Goal: Task Accomplishment & Management: Manage account settings

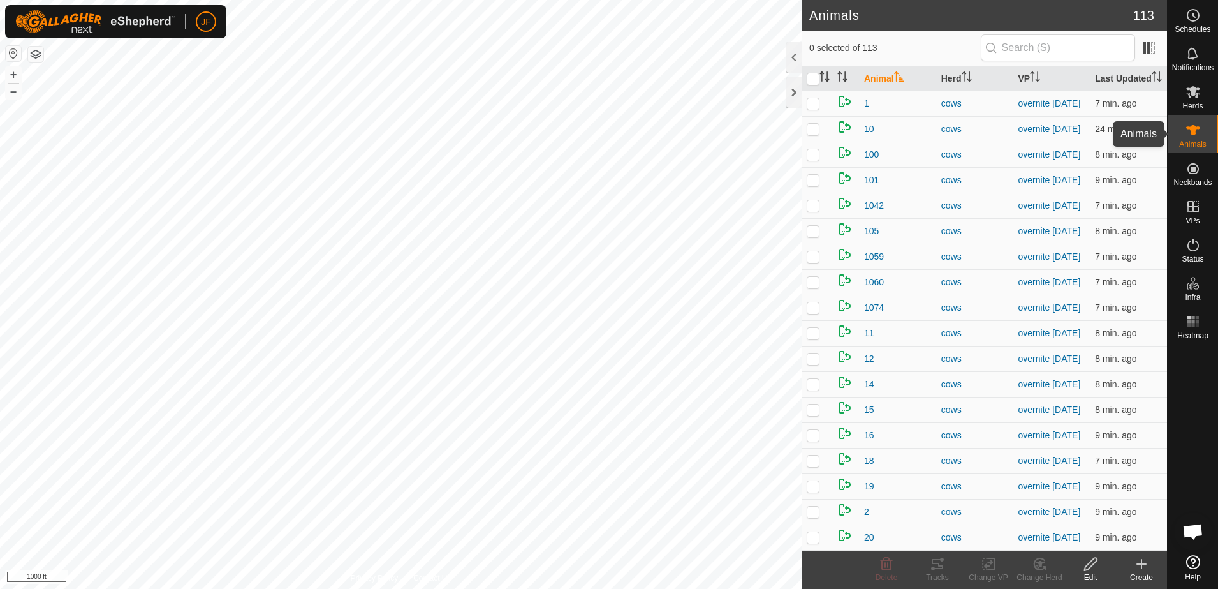
click at [1197, 134] on icon at bounding box center [1192, 129] width 15 height 15
click at [1058, 44] on input "text" at bounding box center [1058, 47] width 154 height 27
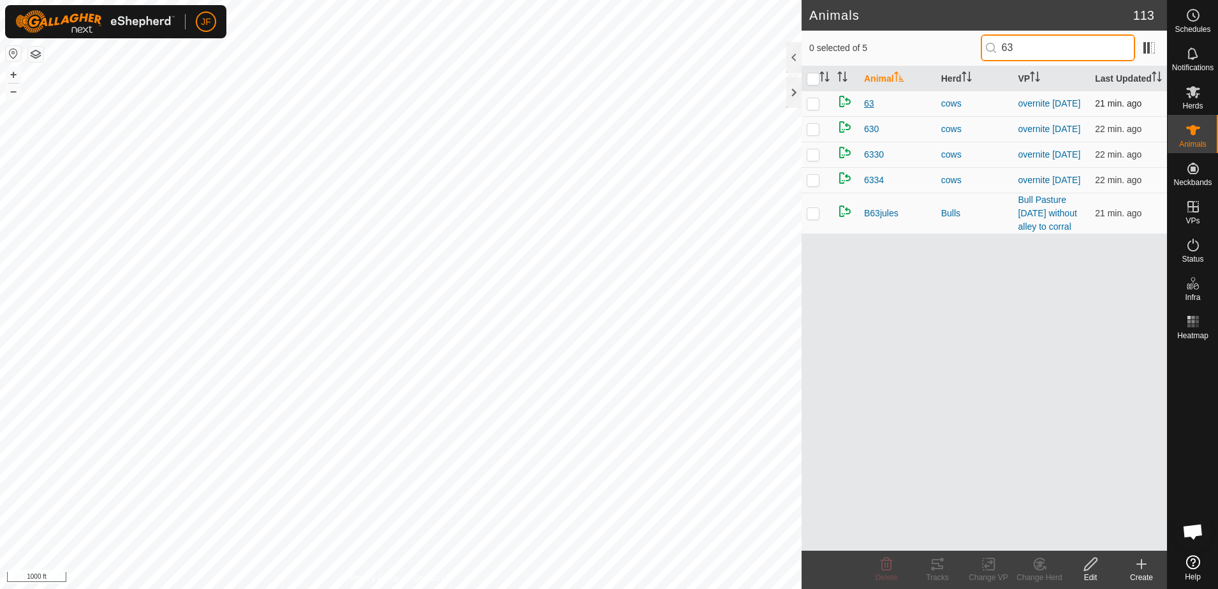
type input "63"
click at [871, 103] on span "63" at bounding box center [869, 103] width 10 height 13
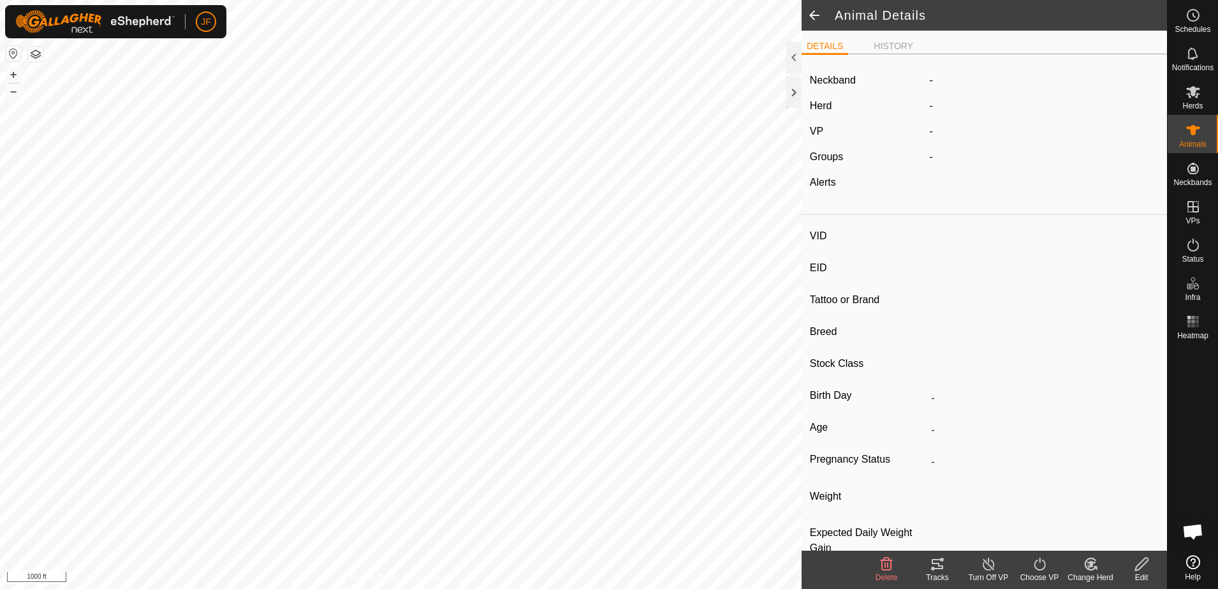
type input "63"
type input "-"
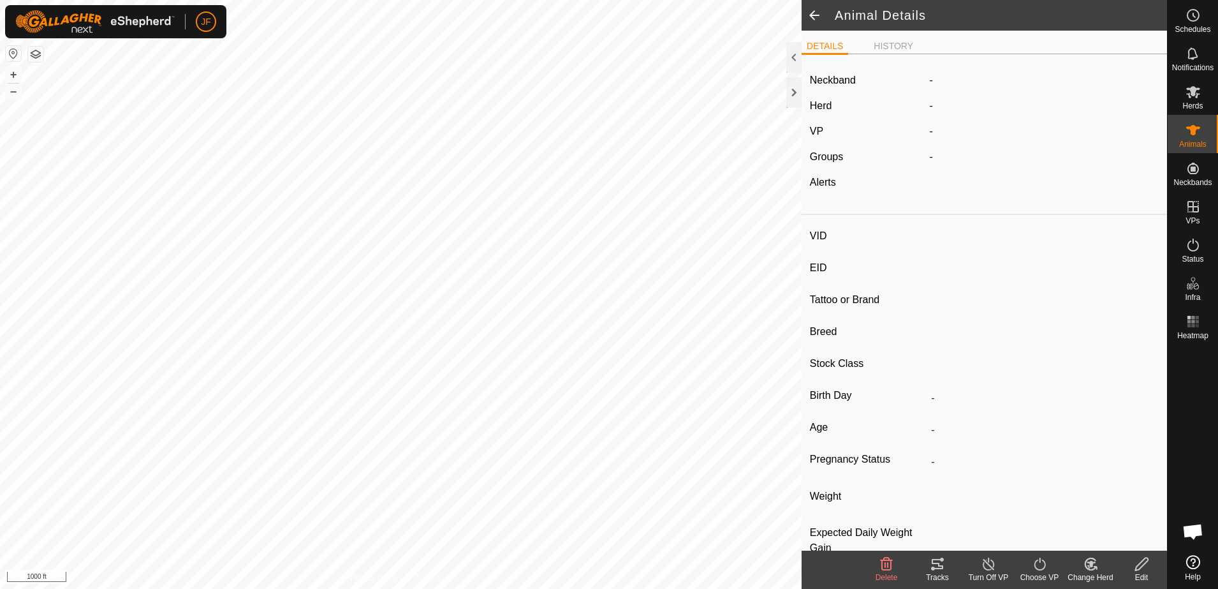
type input "-"
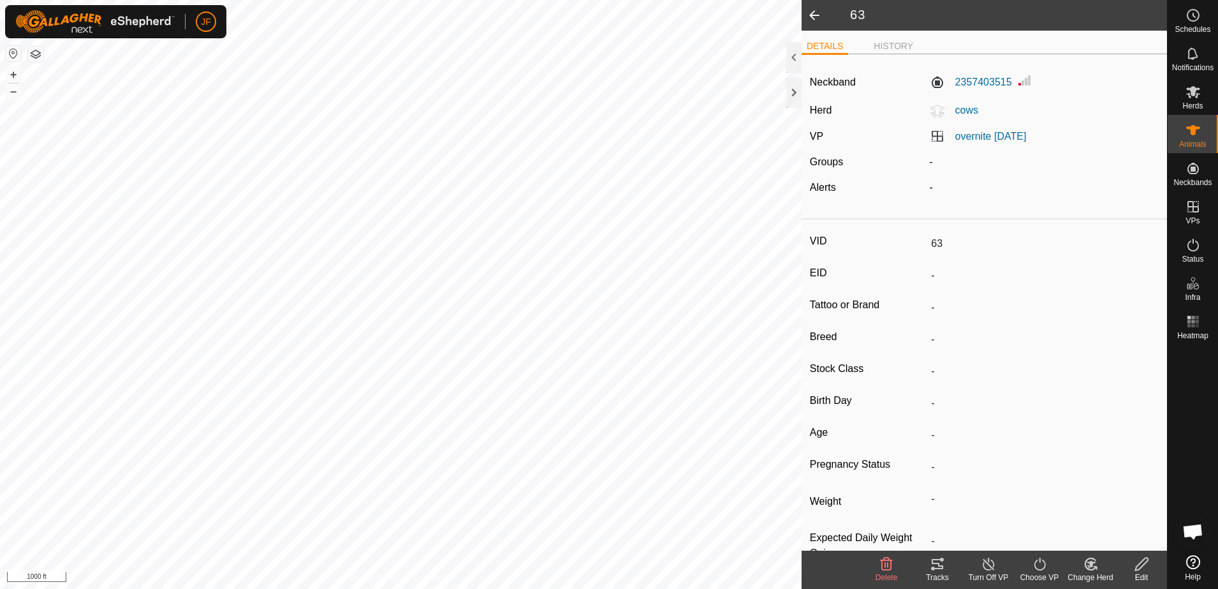
click at [1143, 563] on icon at bounding box center [1142, 563] width 16 height 15
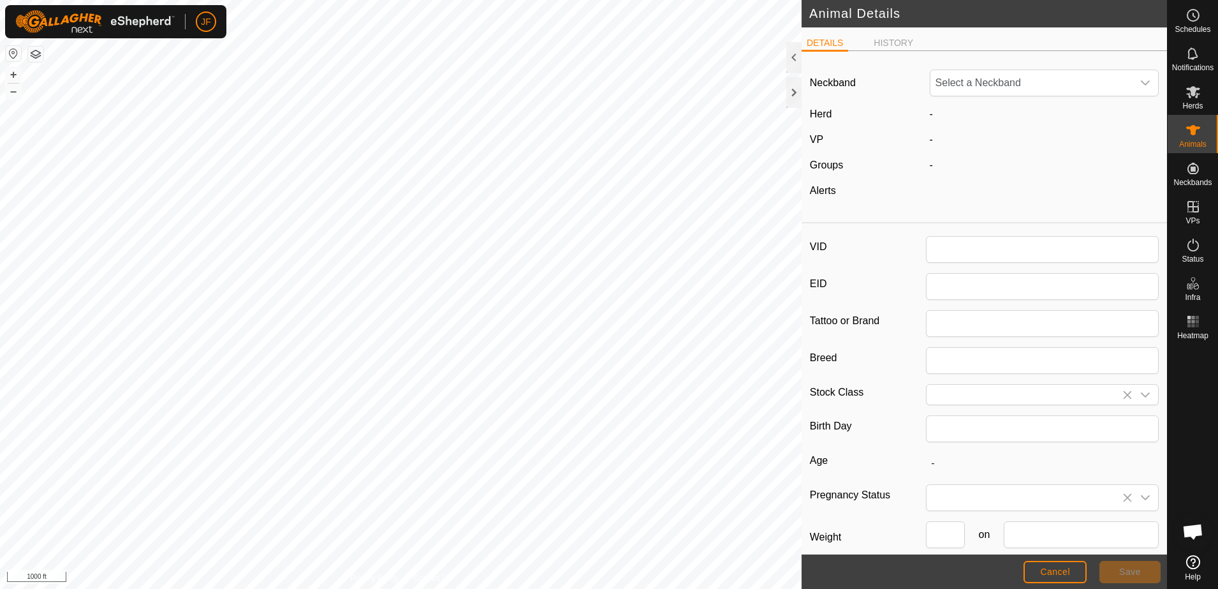
type input "63"
click at [1140, 83] on icon "dropdown trigger" at bounding box center [1145, 83] width 10 height 10
type input "06"
click at [984, 148] on li "1457130648" at bounding box center [1041, 149] width 220 height 26
click at [1130, 564] on button "Save" at bounding box center [1129, 572] width 61 height 22
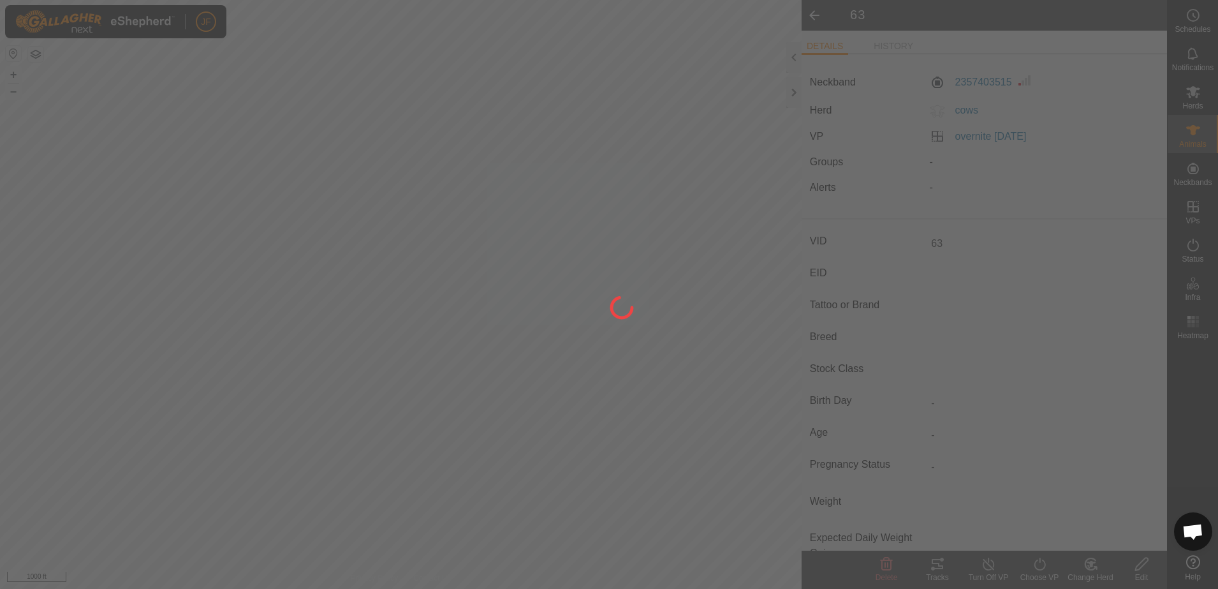
type input "-"
type input "0 kg"
type input "-"
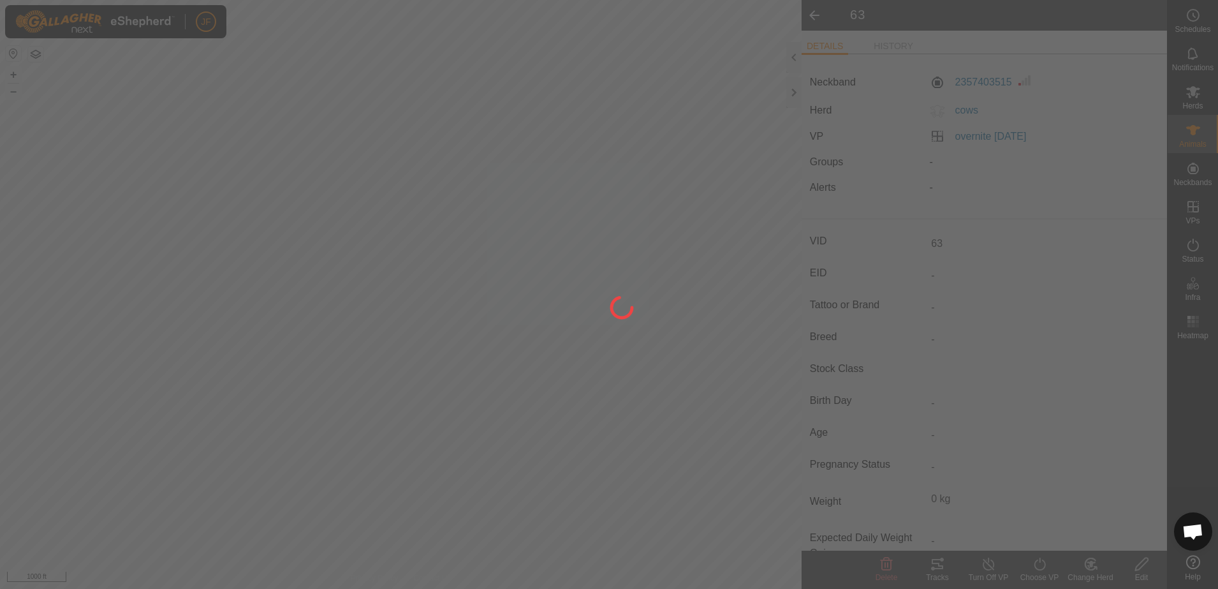
type input "-"
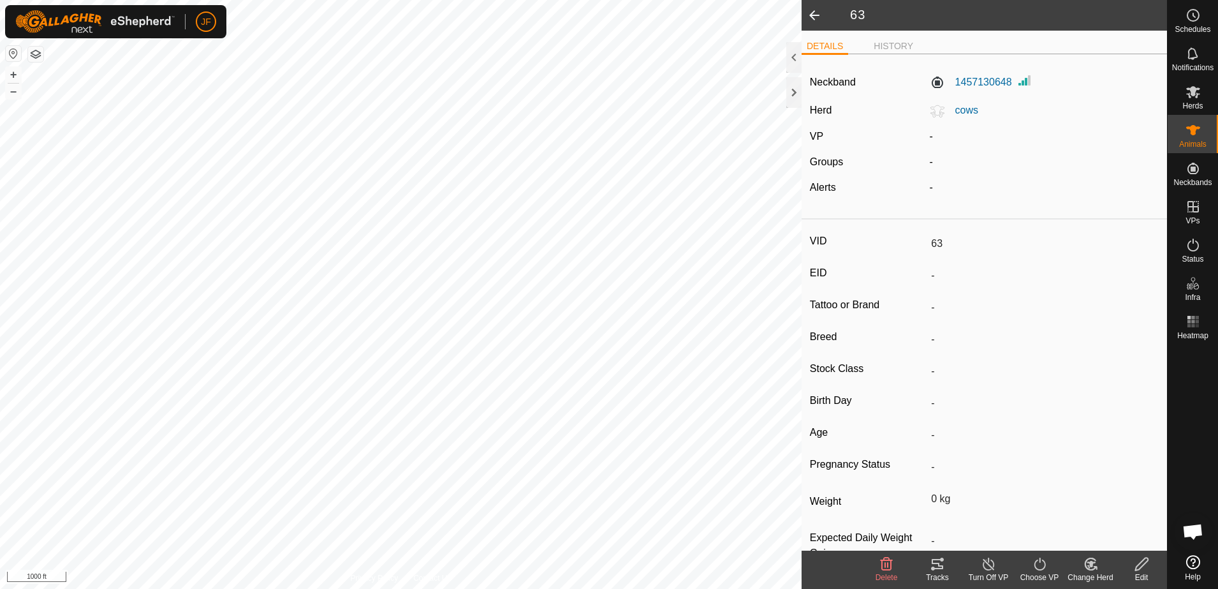
click at [1130, 564] on edit-svg-icon at bounding box center [1141, 563] width 51 height 15
type input "0"
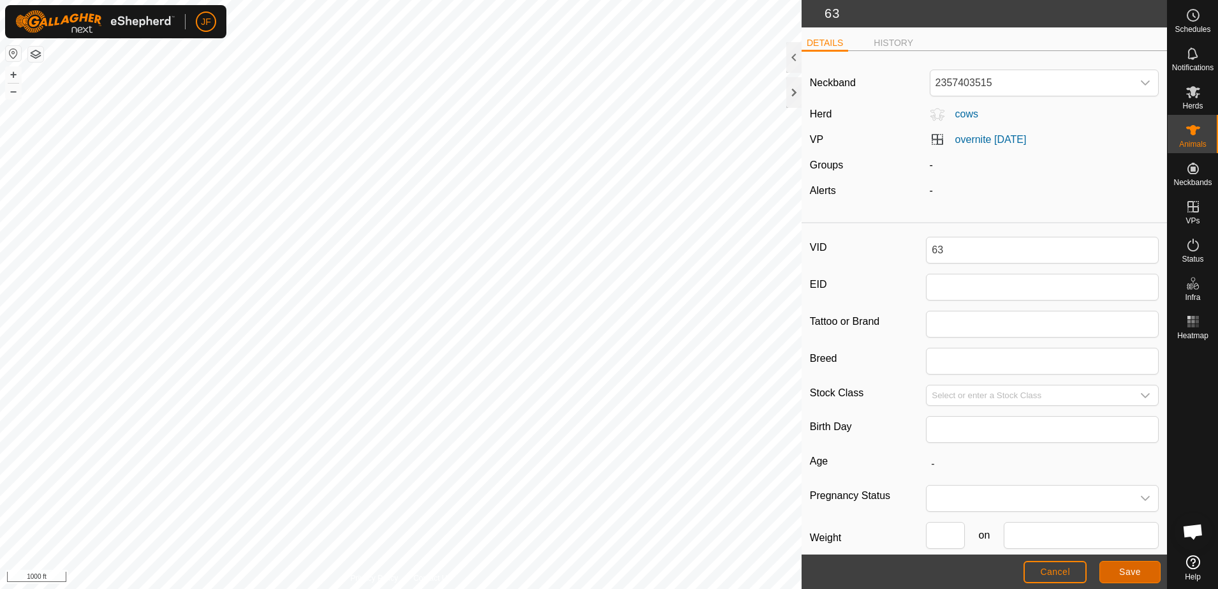
click at [1131, 563] on button "Save" at bounding box center [1129, 572] width 61 height 22
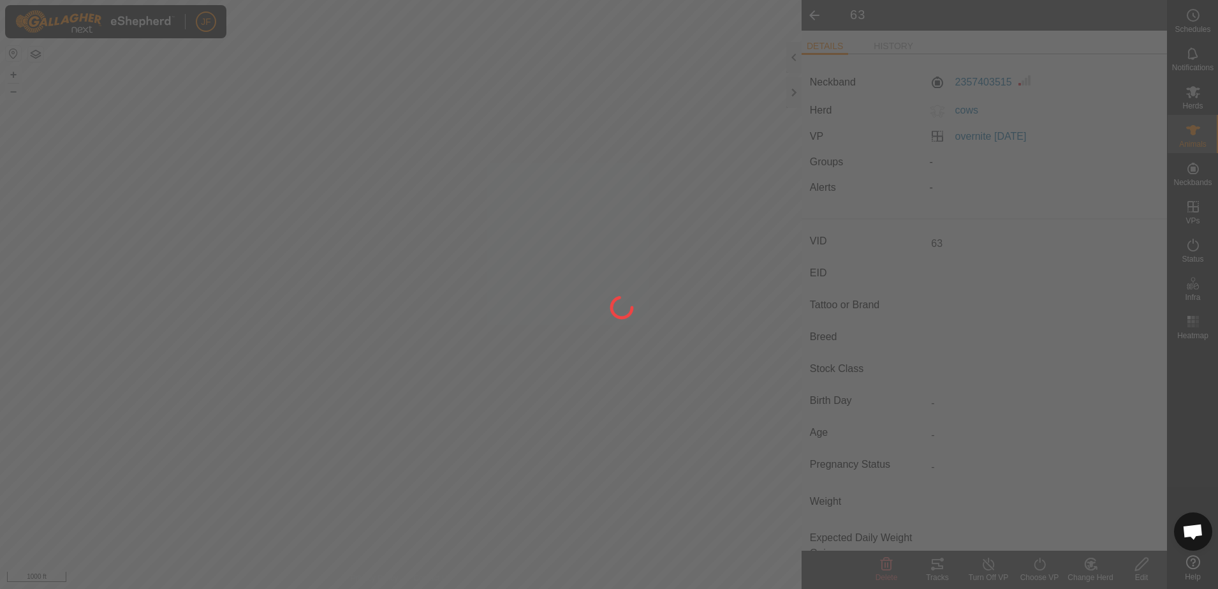
type input "-"
type input "0 kg"
type input "-"
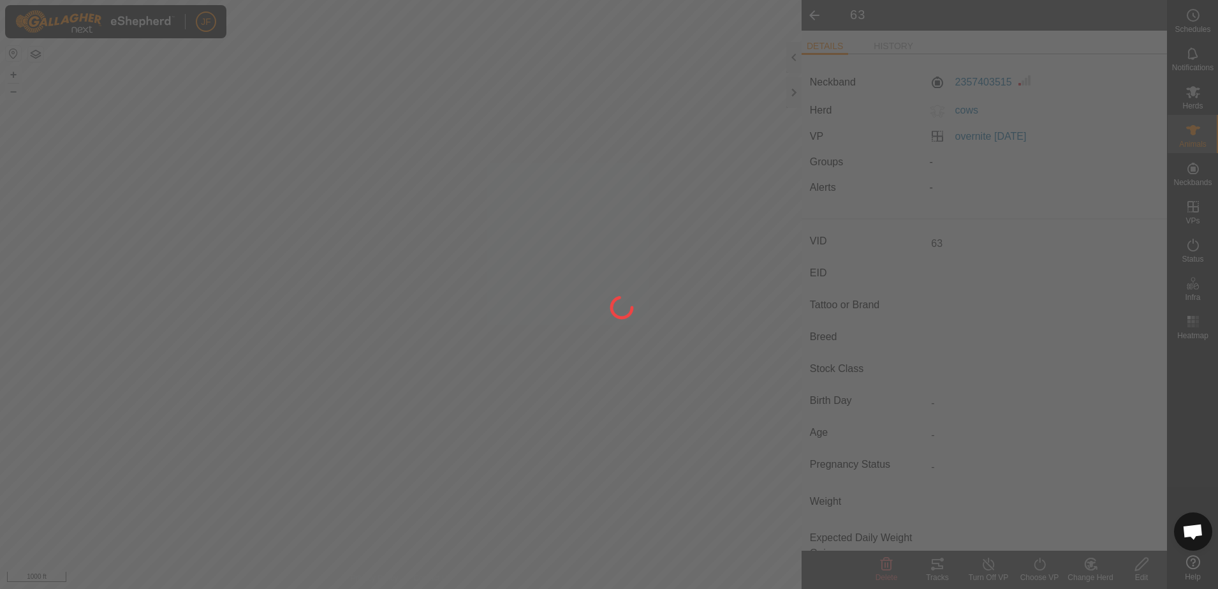
type input "-"
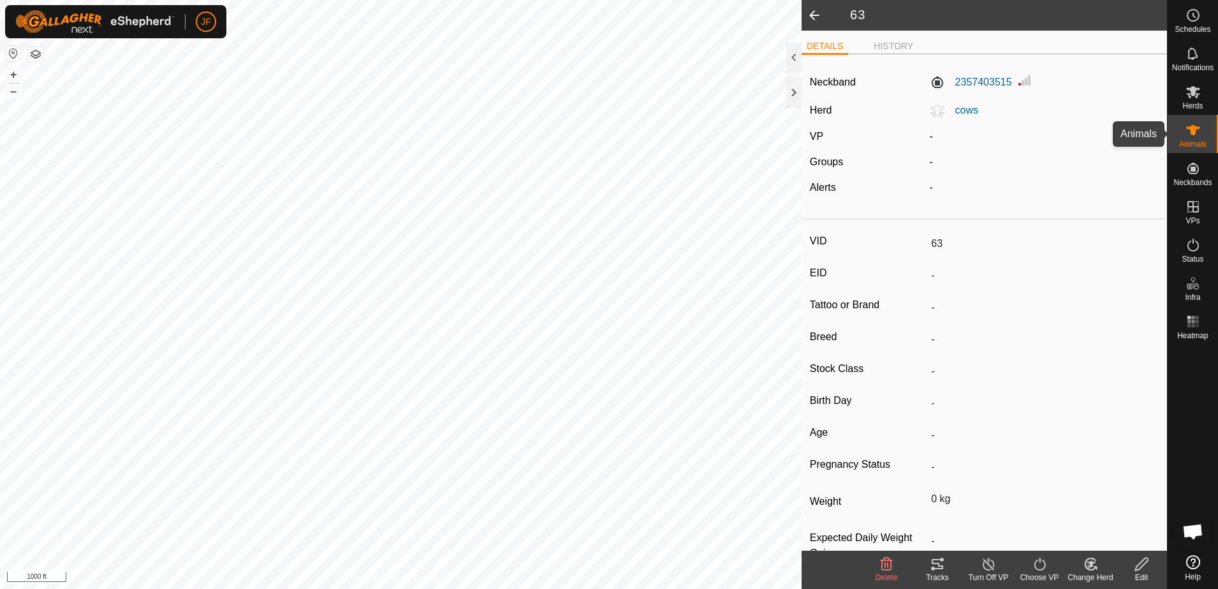
click at [1191, 127] on icon at bounding box center [1193, 130] width 14 height 10
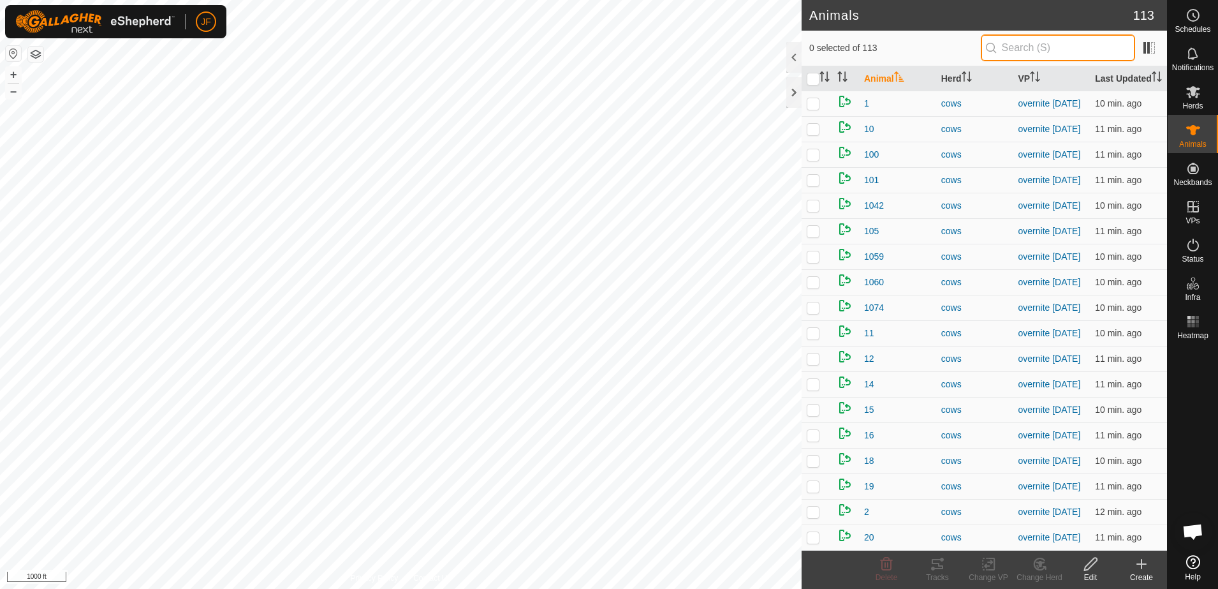
click at [1089, 43] on input "text" at bounding box center [1058, 47] width 154 height 27
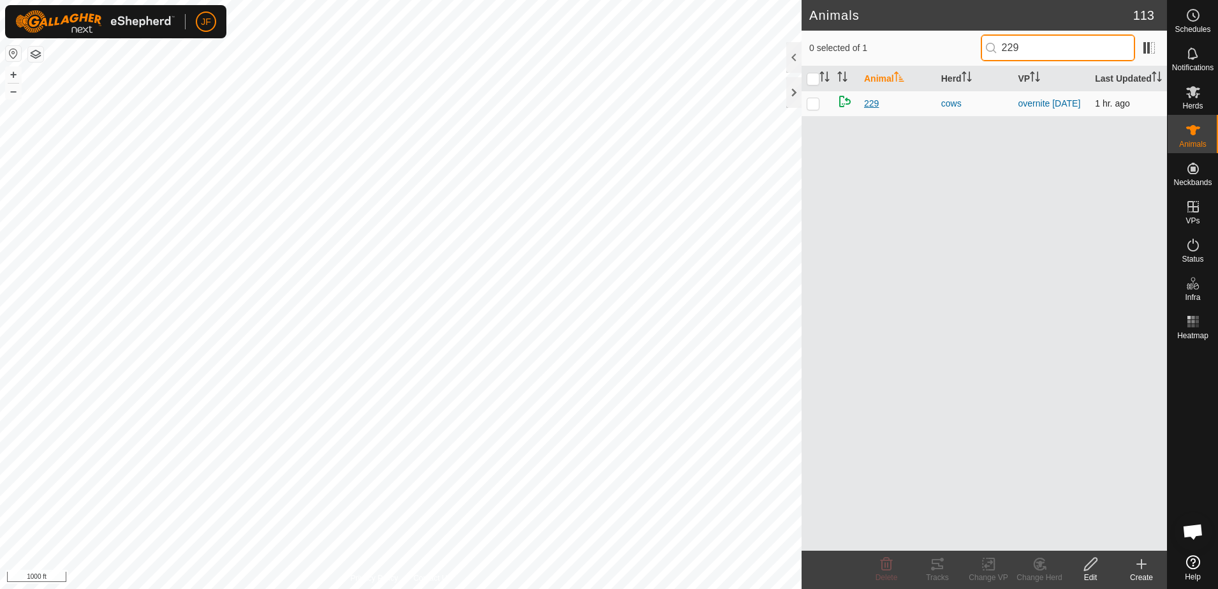
type input "229"
click at [876, 99] on span "229" at bounding box center [871, 103] width 15 height 13
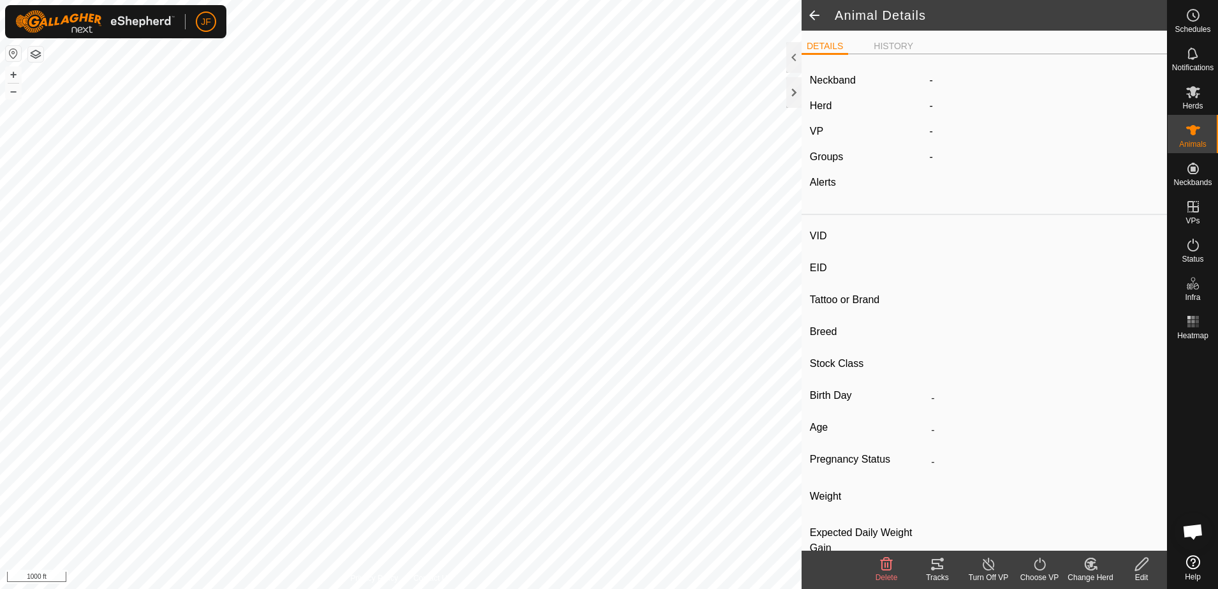
type input "229"
type input "-"
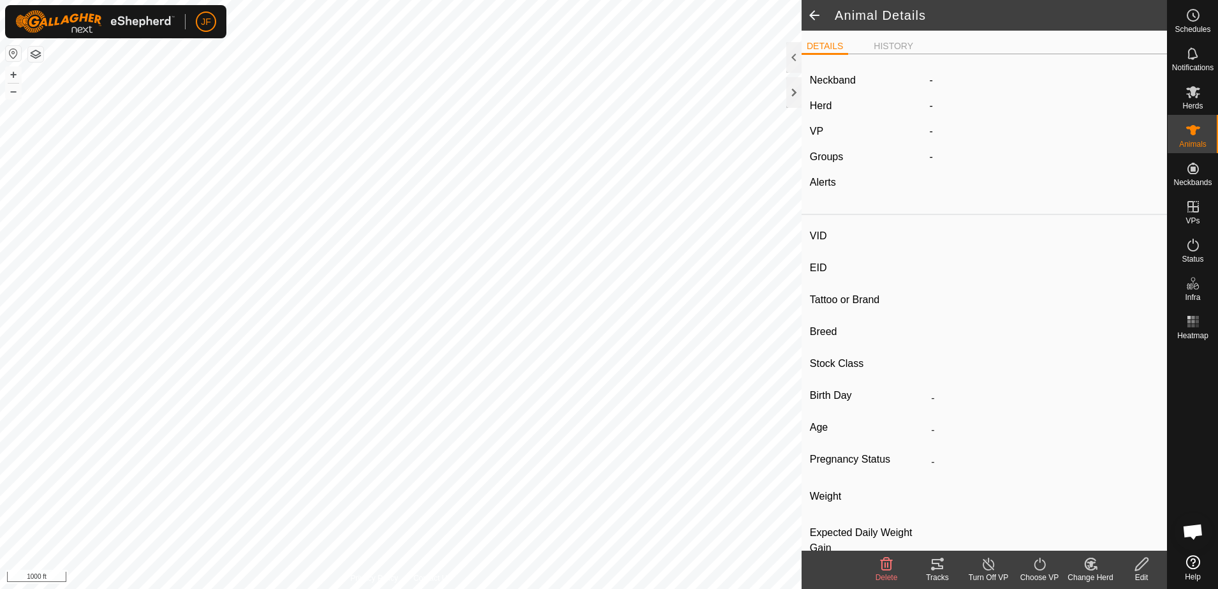
type input "-"
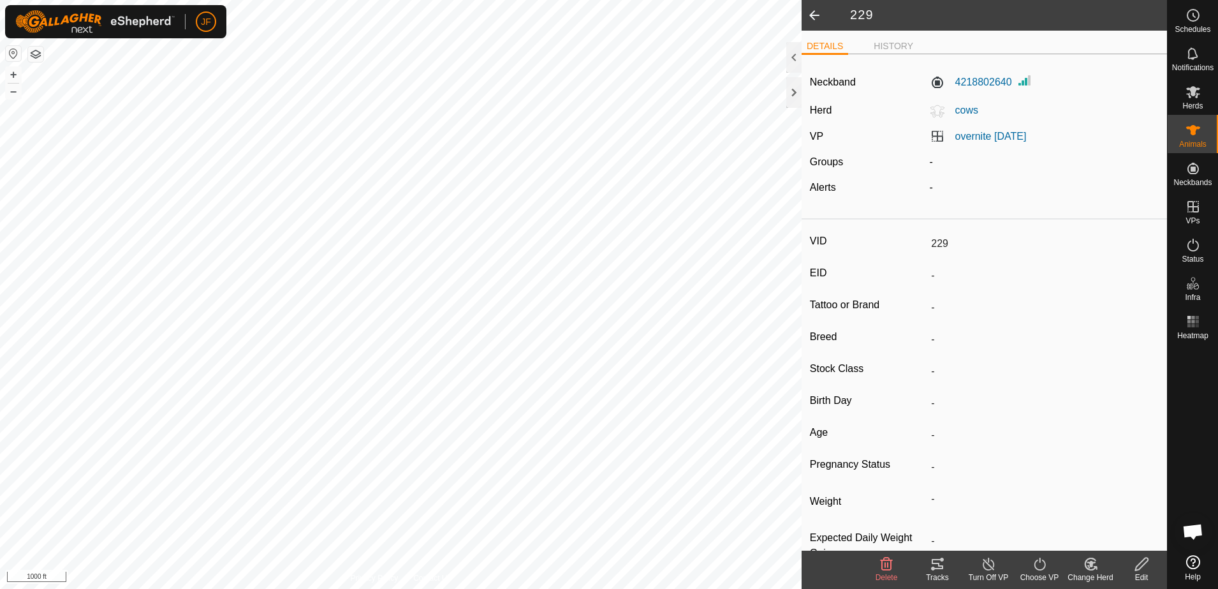
click at [1138, 564] on icon at bounding box center [1141, 563] width 13 height 13
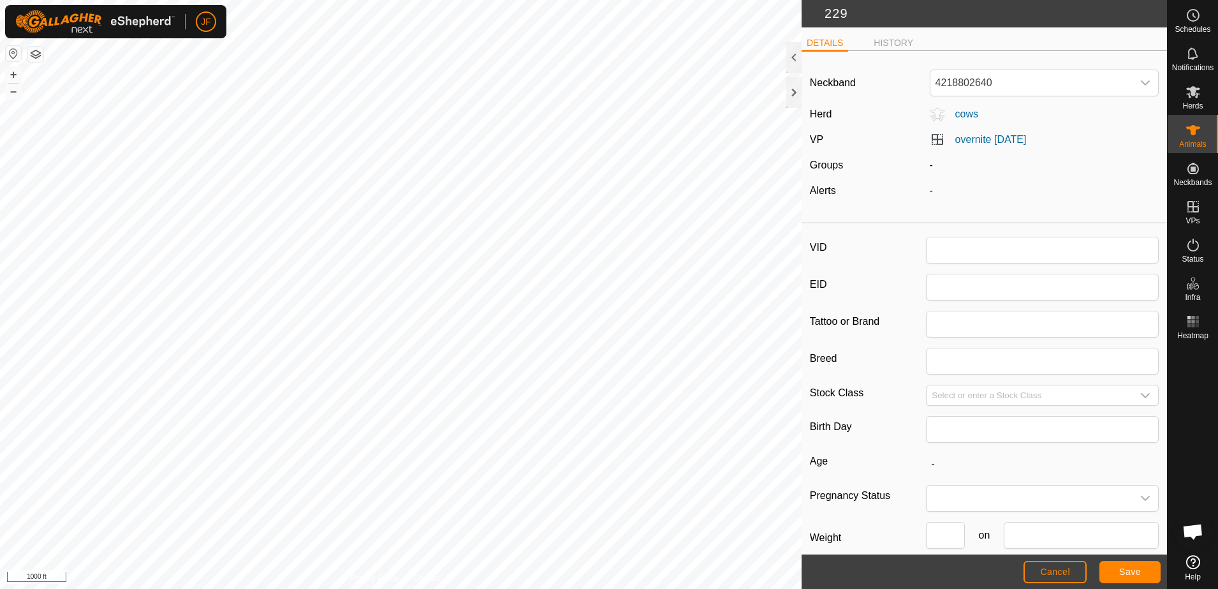
type input "229"
click at [1141, 85] on icon "dropdown trigger" at bounding box center [1145, 82] width 9 height 5
type input "2"
type input "8456"
click at [983, 134] on div "8456" at bounding box center [1041, 117] width 220 height 37
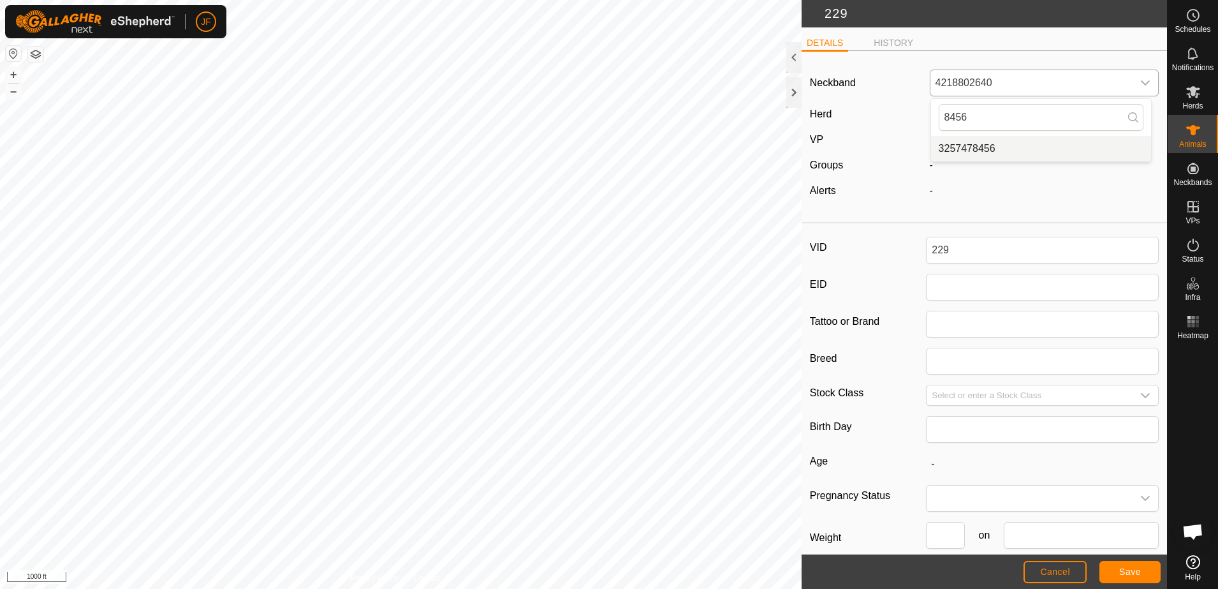
click at [983, 148] on li "3257478456" at bounding box center [1041, 149] width 220 height 26
click at [1151, 568] on button "Save" at bounding box center [1129, 572] width 61 height 22
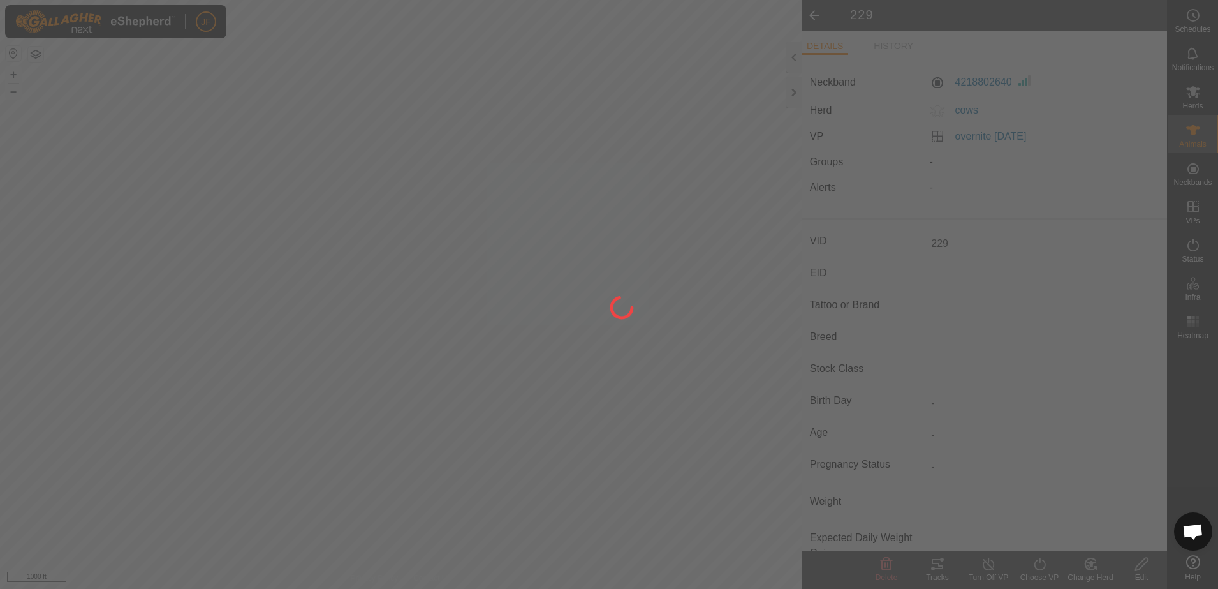
type input "-"
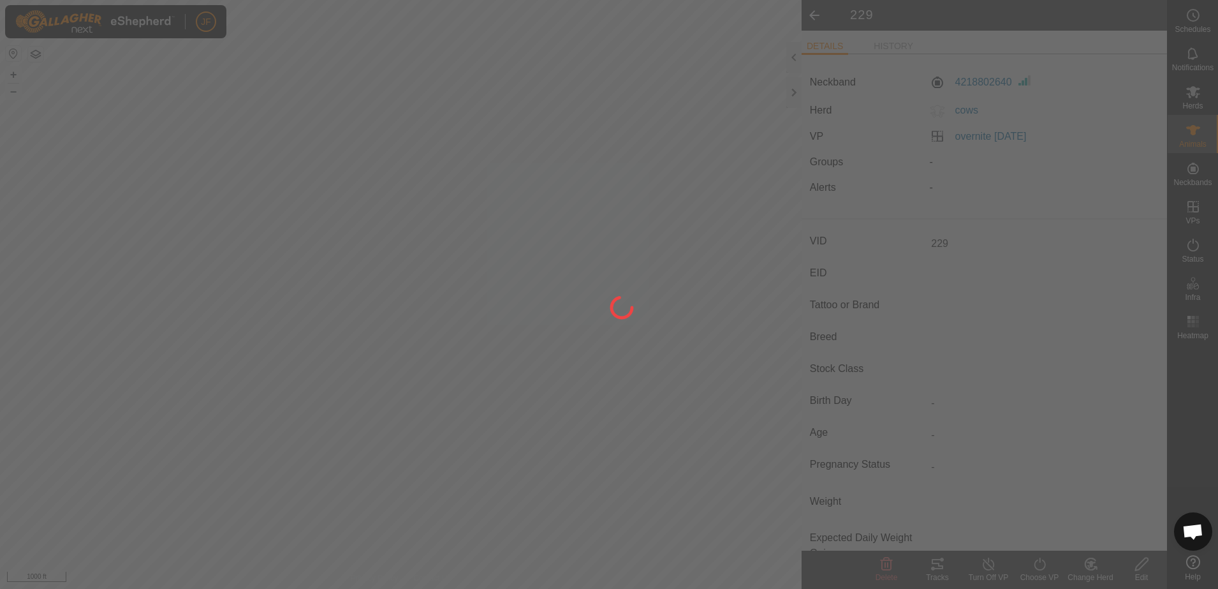
type input "-"
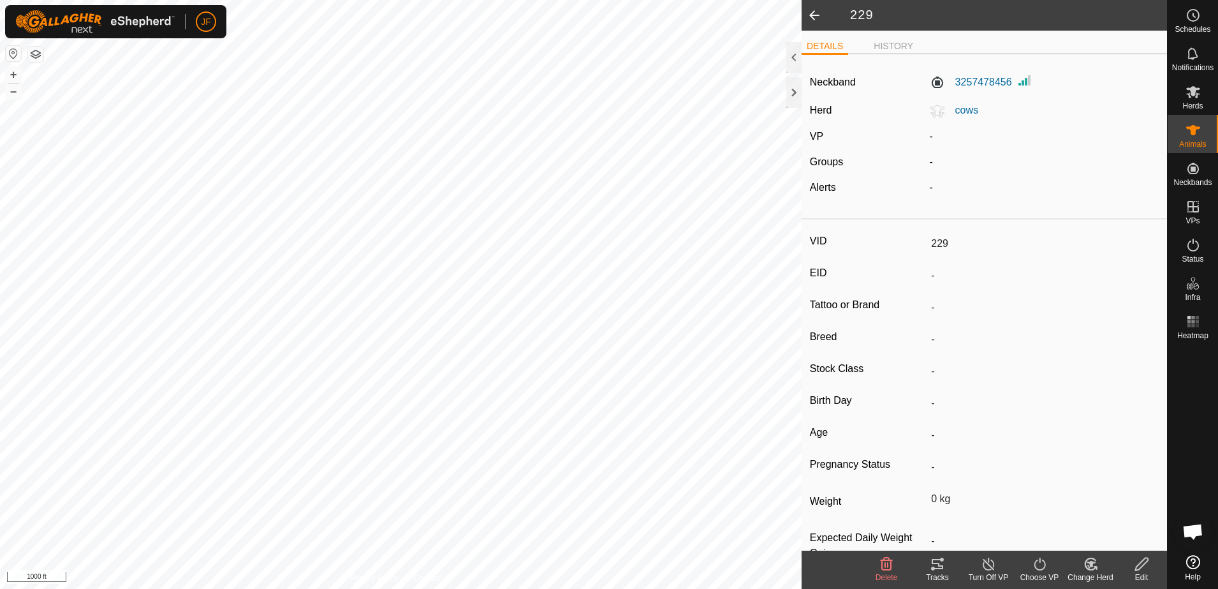
type input "-"
click at [1196, 140] on span "Animals" at bounding box center [1192, 144] width 27 height 8
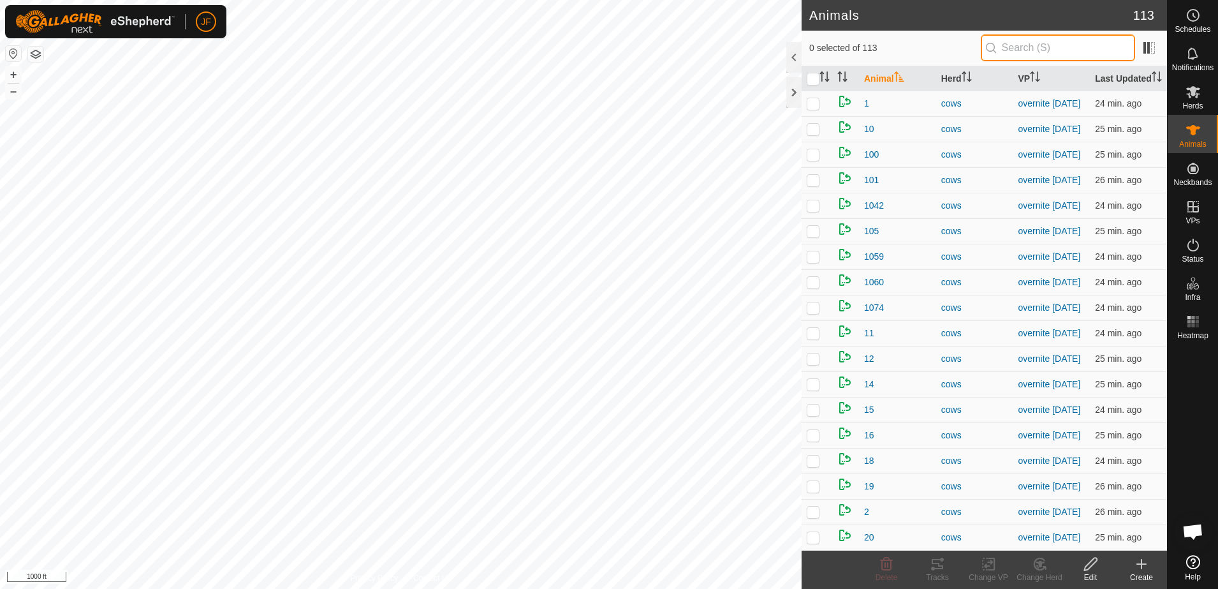
click at [1038, 52] on input "text" at bounding box center [1058, 47] width 154 height 27
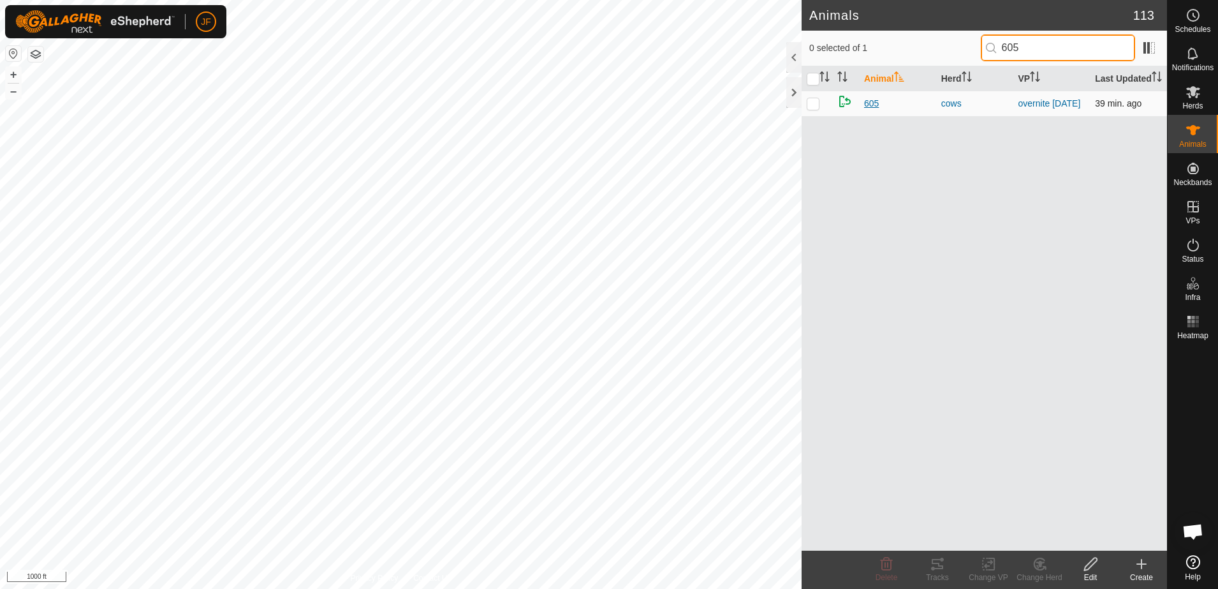
type input "605"
click at [879, 101] on span "605" at bounding box center [871, 103] width 15 height 13
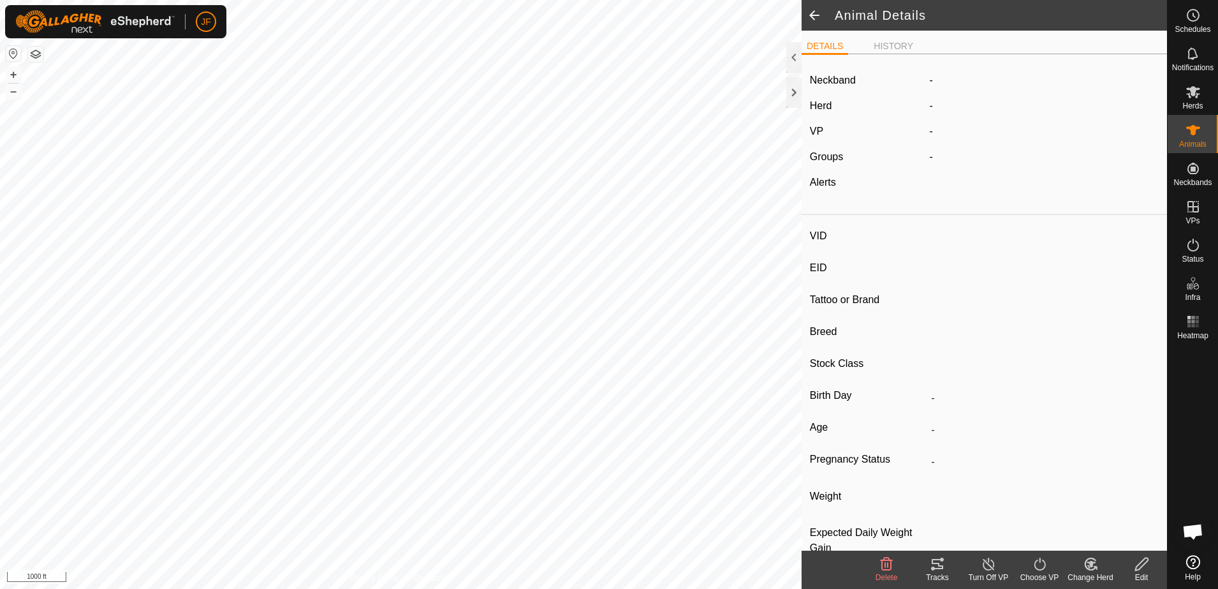
type input "605"
type input "-"
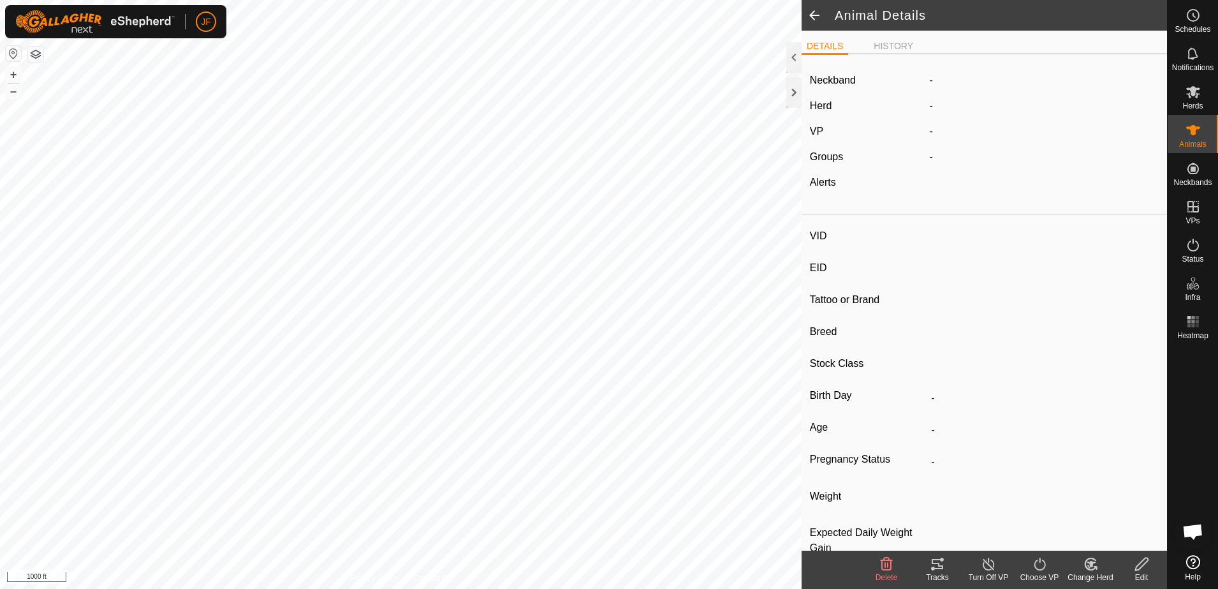
type input "-"
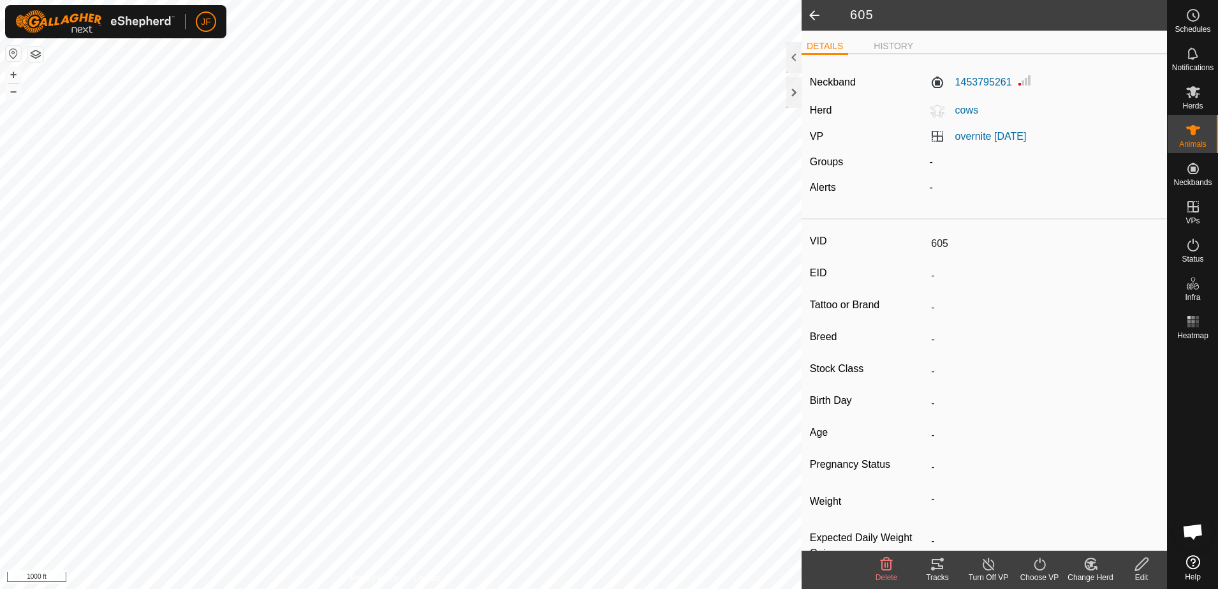
click at [1141, 570] on icon at bounding box center [1142, 563] width 16 height 15
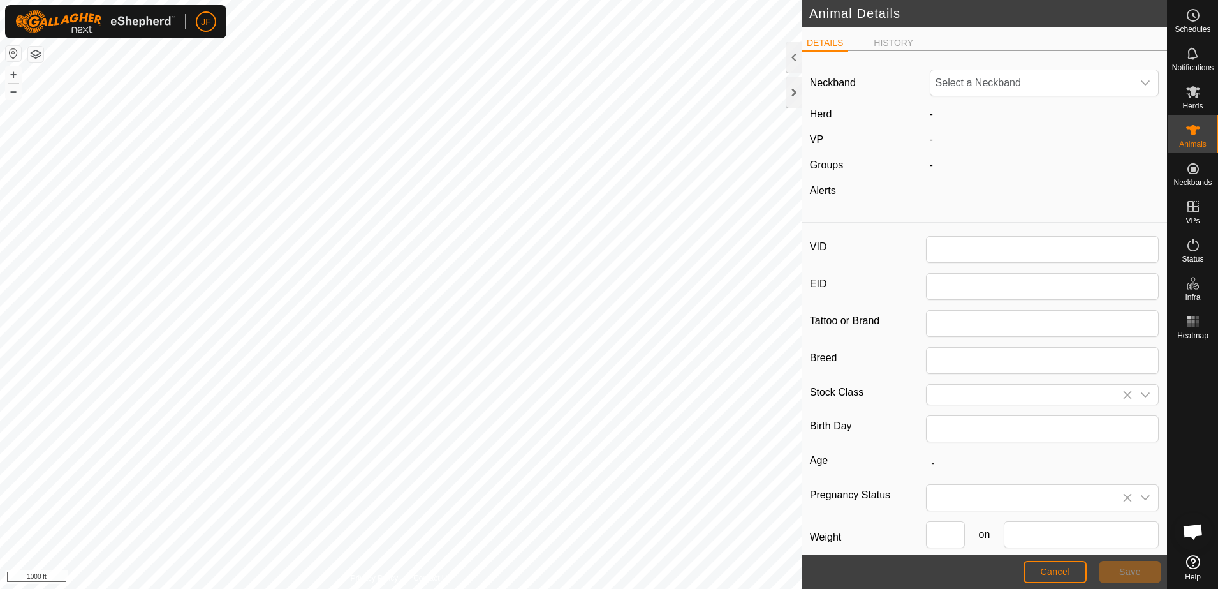
type input "605"
click at [1025, 76] on span "1453795261" at bounding box center [1031, 83] width 203 height 26
type input "2"
type input "0"
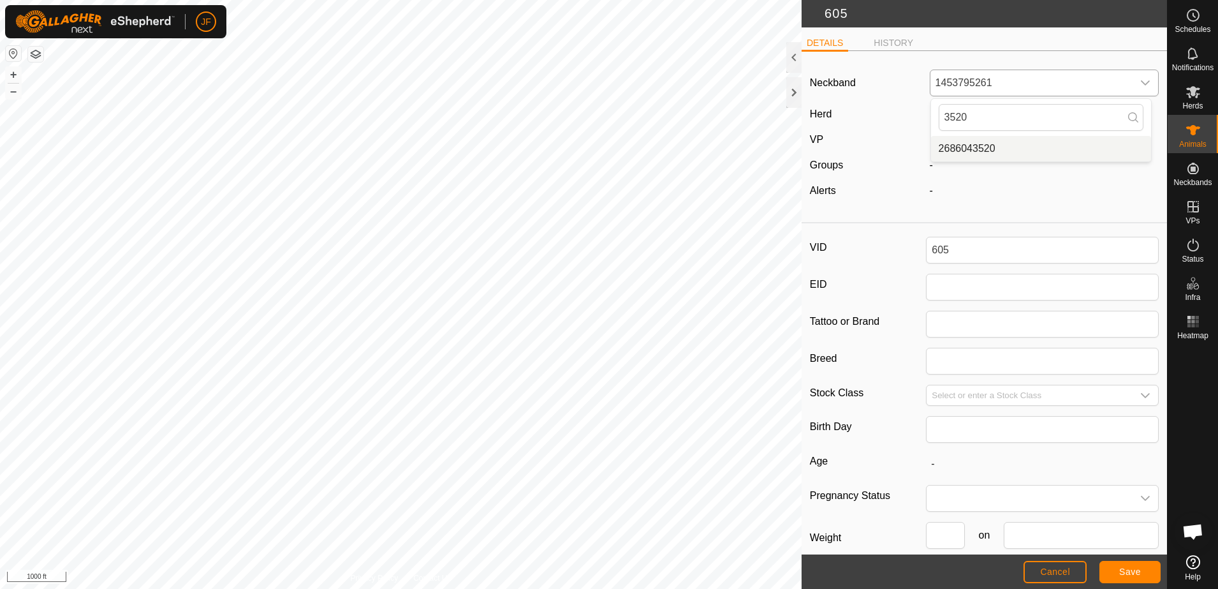
type input "3520"
click at [986, 147] on li "2686043520" at bounding box center [1041, 149] width 220 height 26
click at [1133, 576] on span "Save" at bounding box center [1130, 571] width 22 height 10
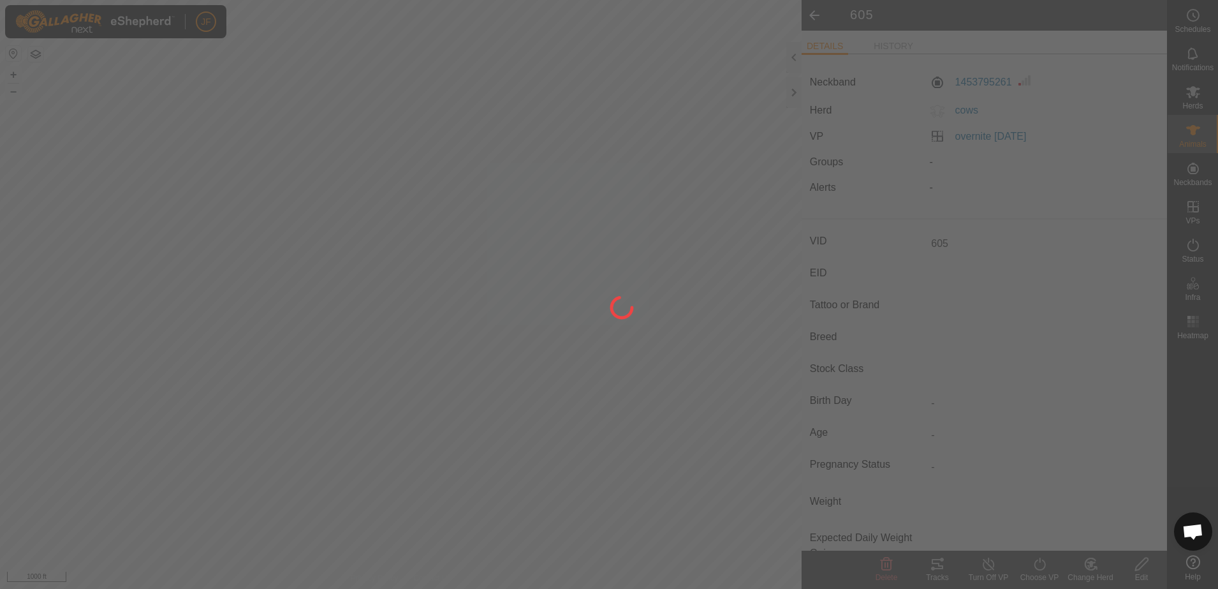
type input "-"
type input "0 kg"
type input "-"
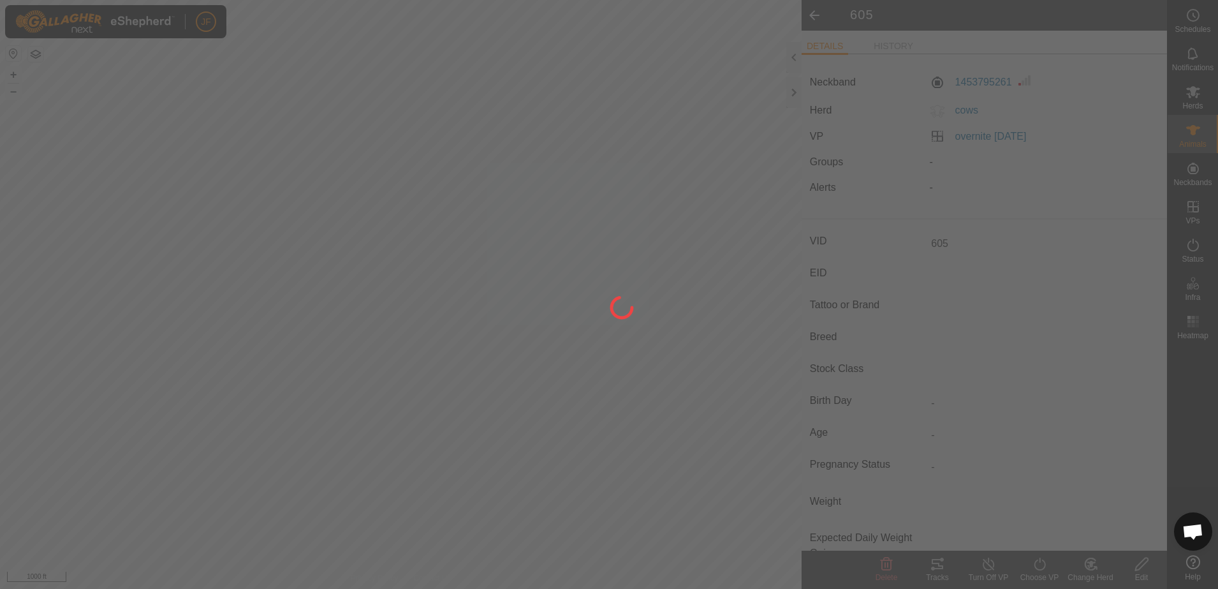
type input "-"
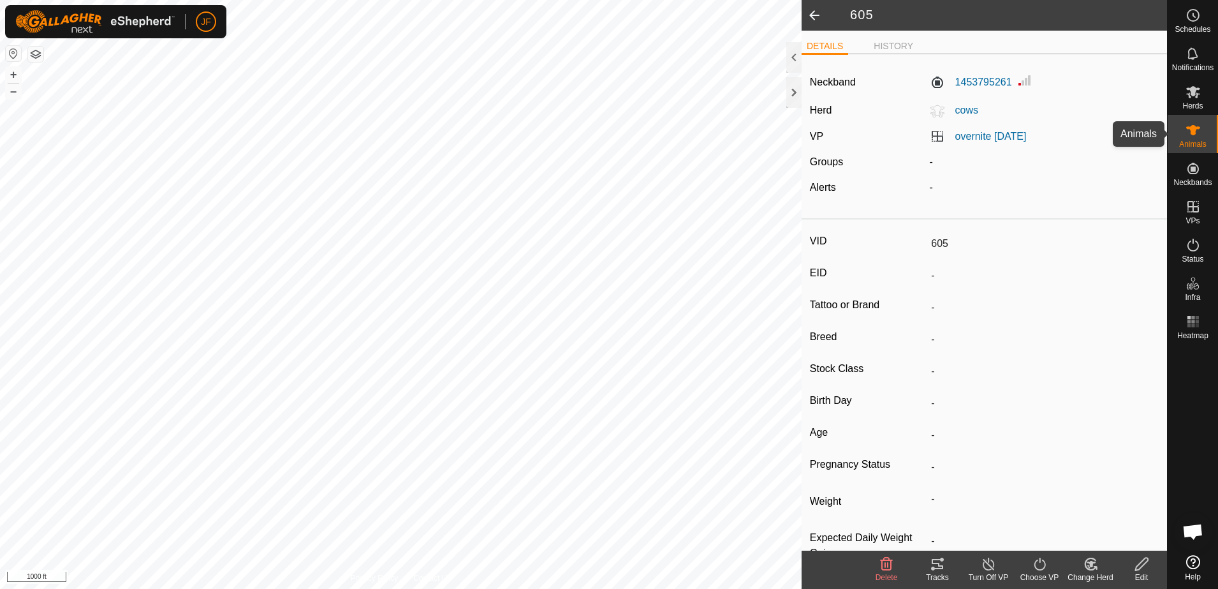
click at [1192, 121] on es-animals-svg-icon at bounding box center [1193, 130] width 23 height 20
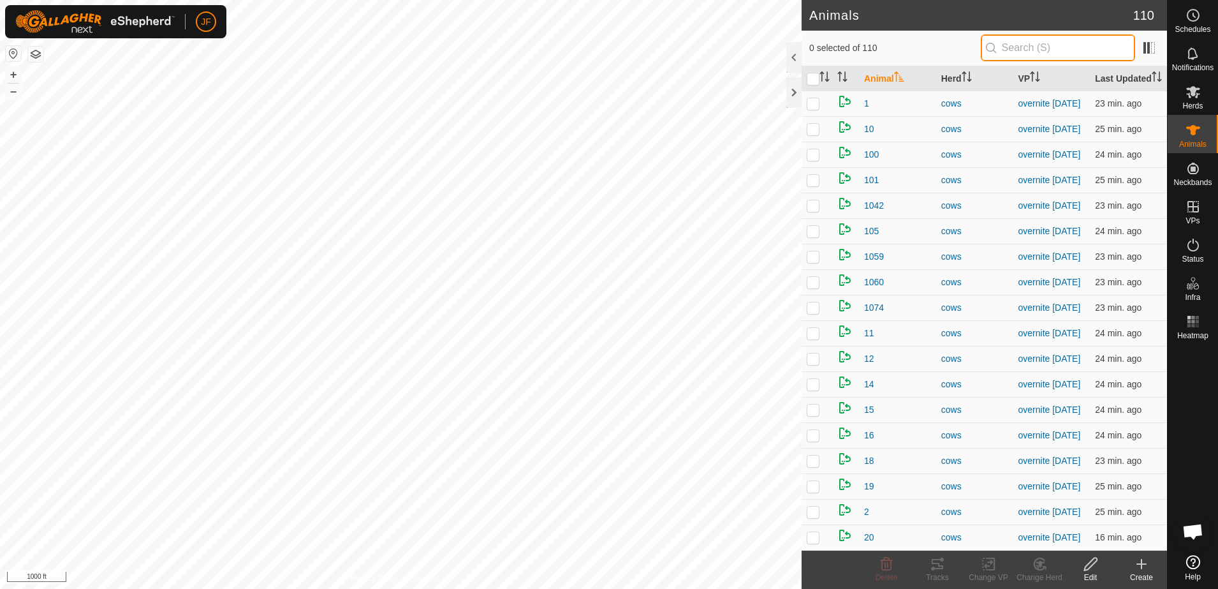
click at [1083, 41] on input "text" at bounding box center [1058, 47] width 154 height 27
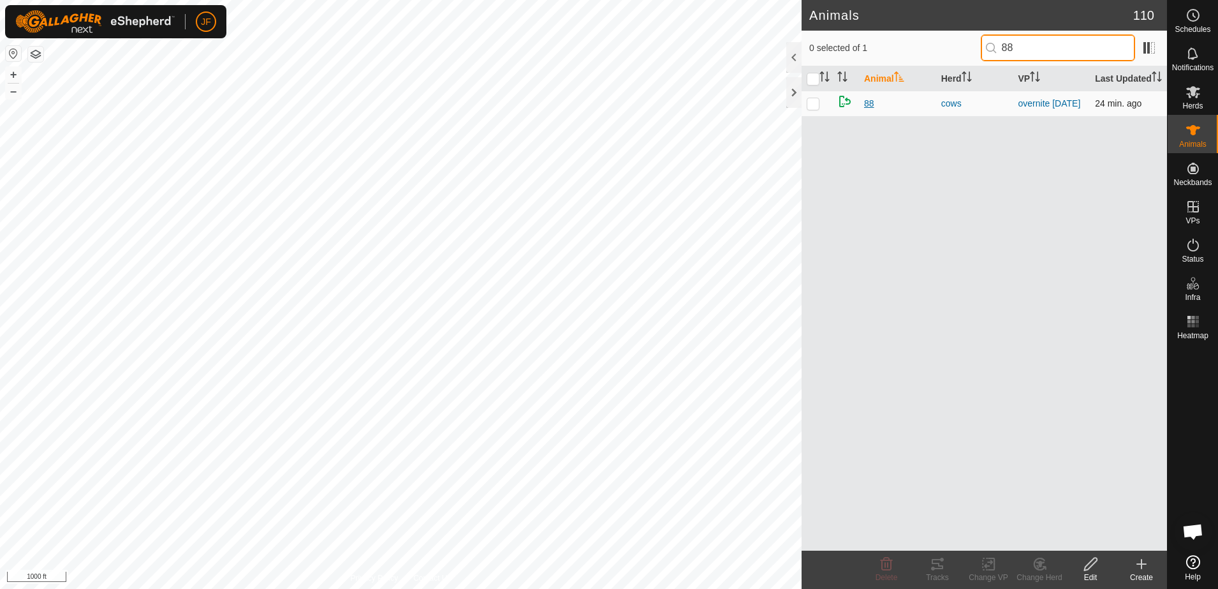
type input "88"
click at [868, 107] on span "88" at bounding box center [869, 103] width 10 height 13
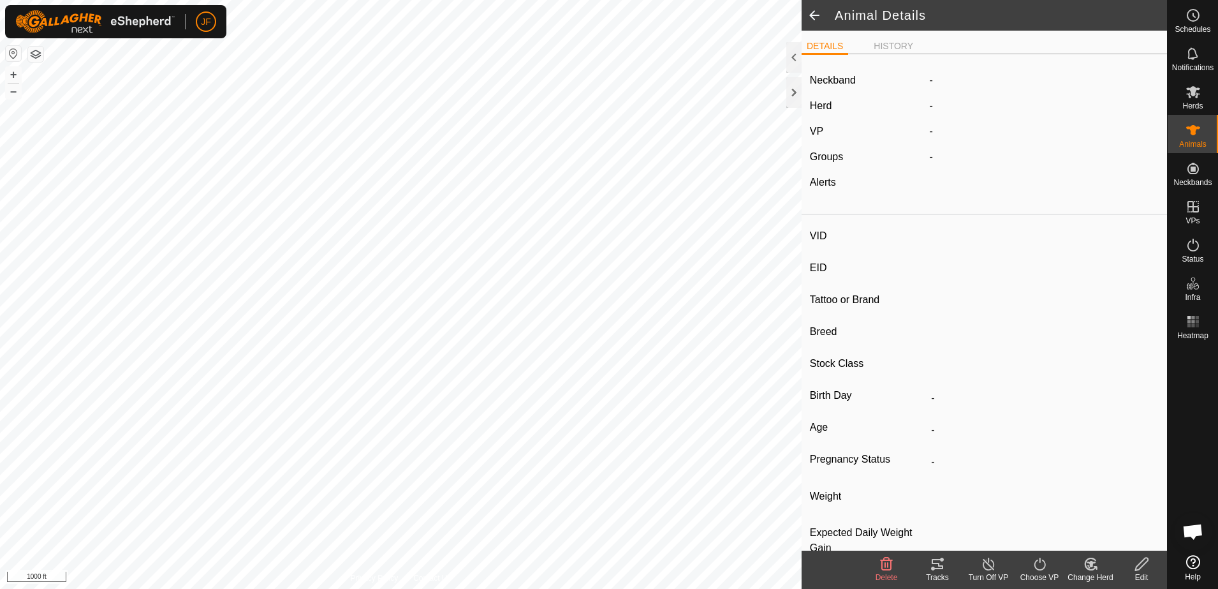
type input "88"
type input "-"
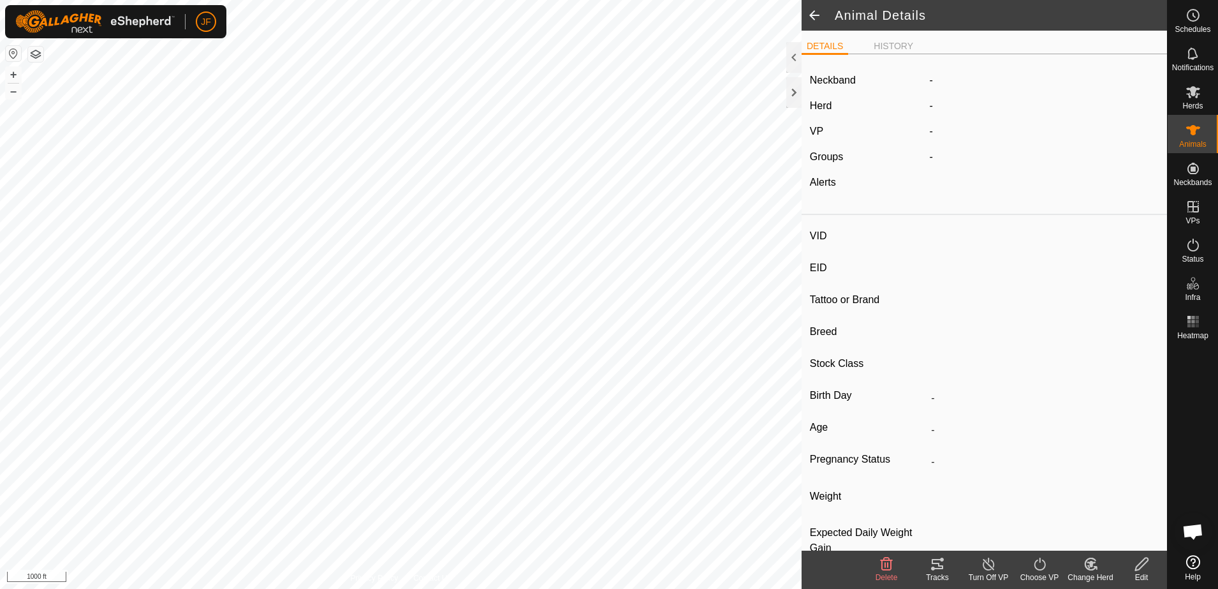
type input "-"
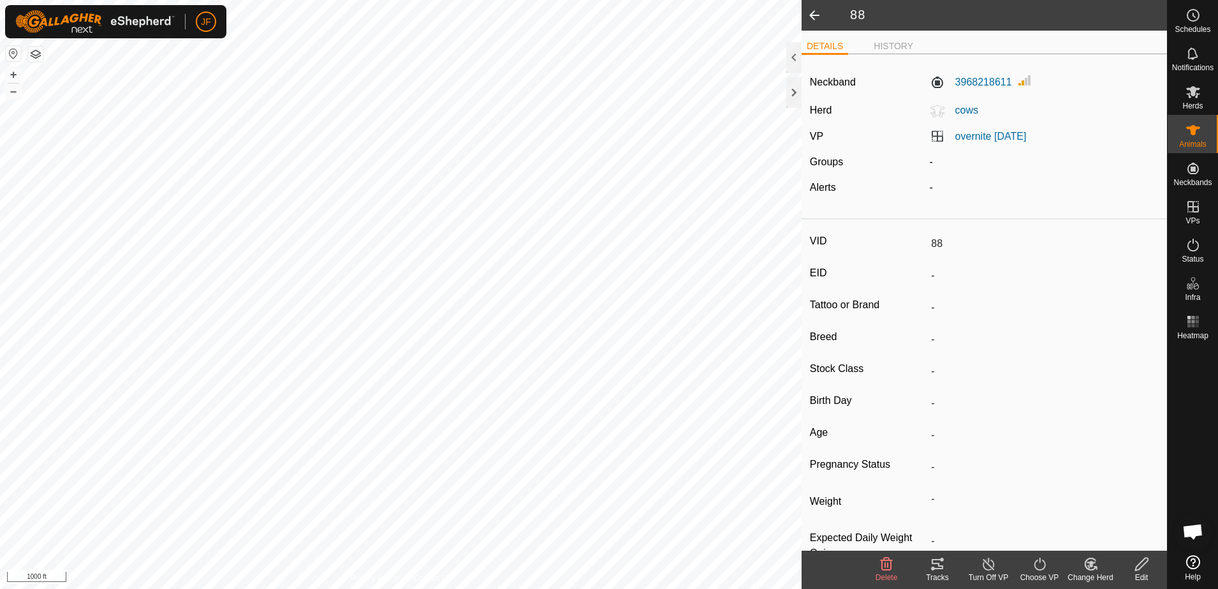
click at [1131, 574] on div "Edit" at bounding box center [1141, 576] width 51 height 11
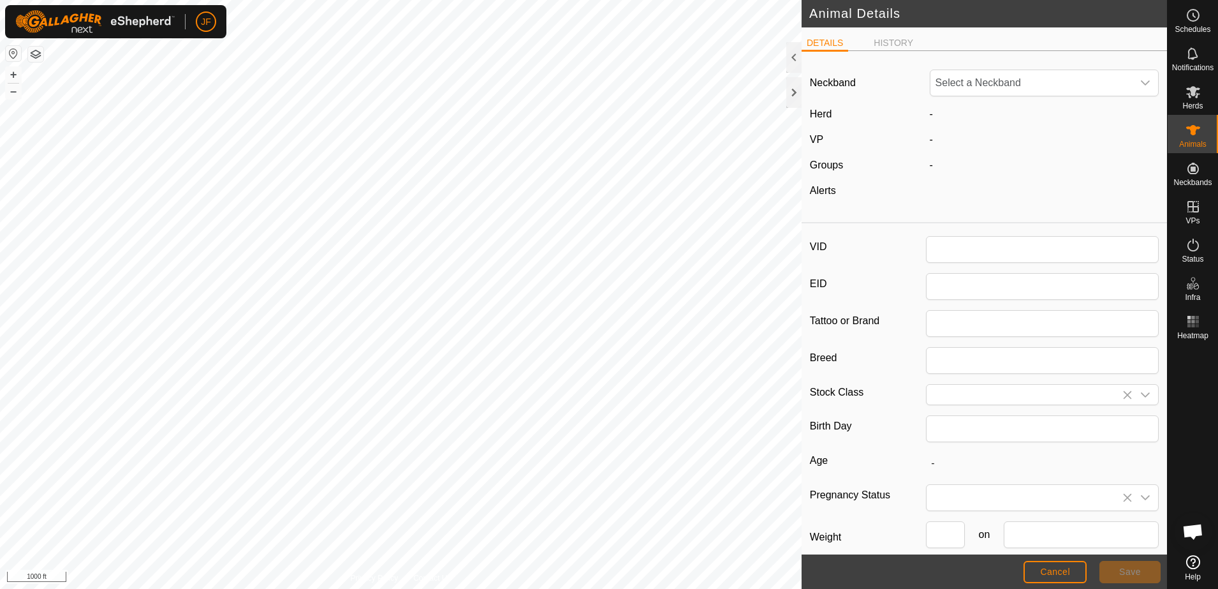
type input "88"
click at [1140, 78] on icon "dropdown trigger" at bounding box center [1145, 83] width 10 height 10
type input "67"
click at [976, 142] on li "3935446777" at bounding box center [1041, 149] width 220 height 26
click at [1131, 571] on span "Save" at bounding box center [1130, 571] width 22 height 10
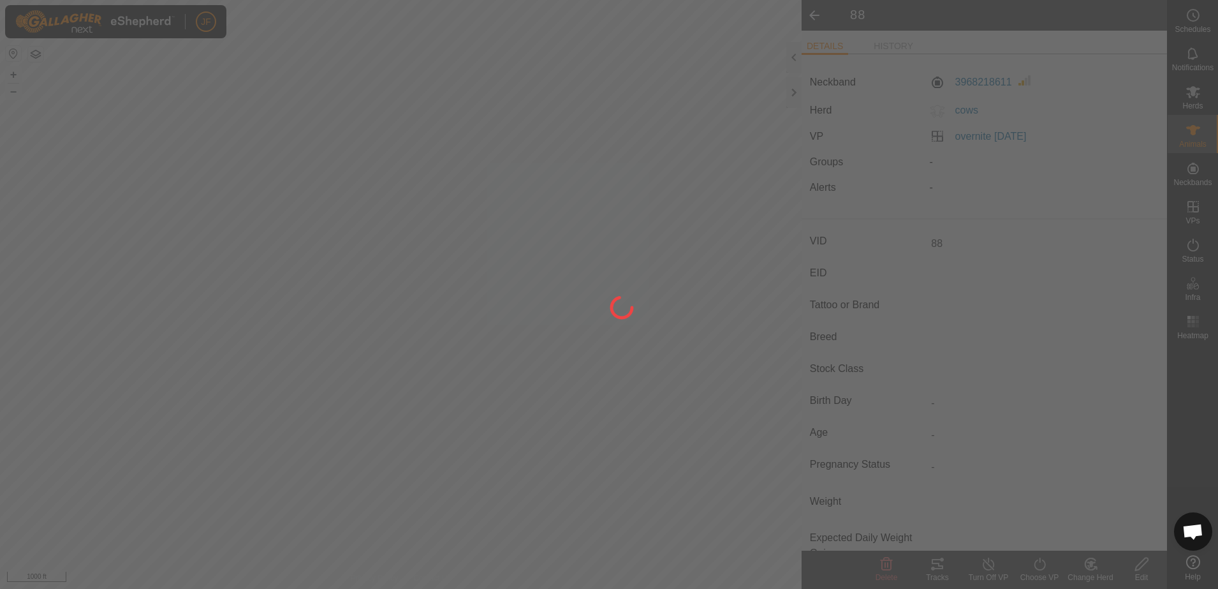
type input "-"
type input "0 kg"
type input "-"
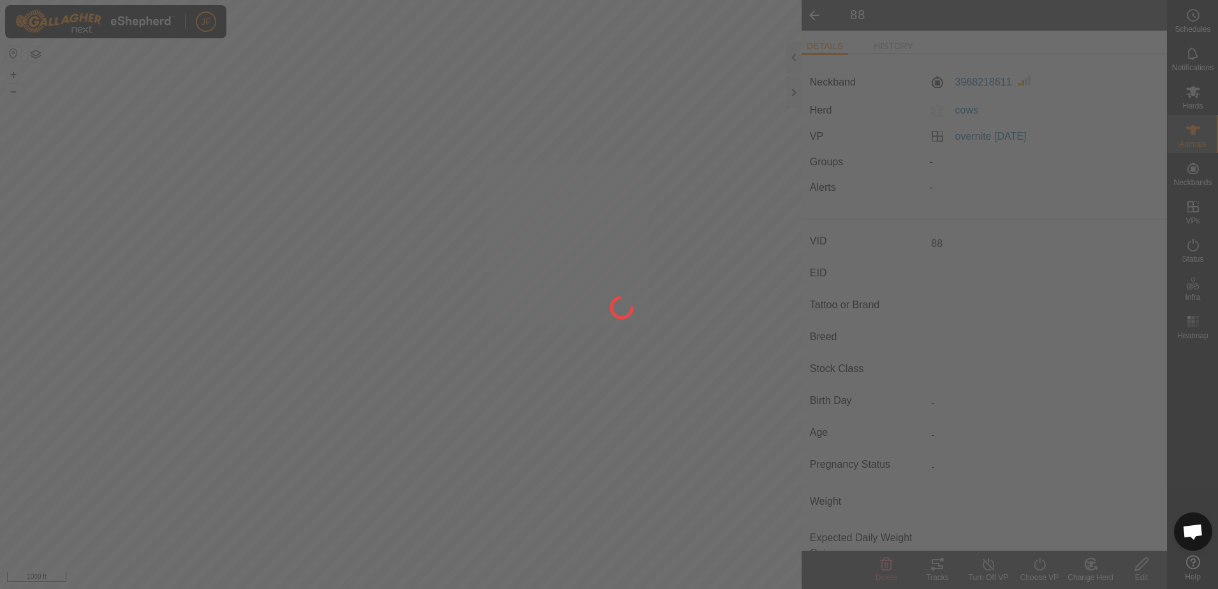
type input "-"
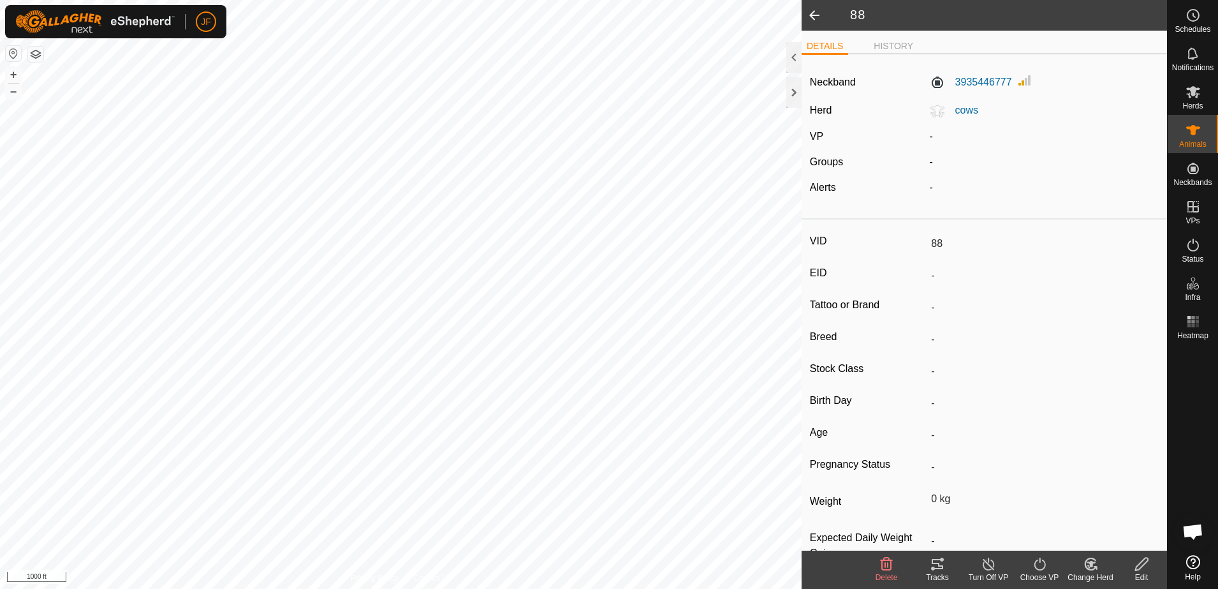
type input "-"
click at [1141, 570] on icon at bounding box center [1142, 563] width 16 height 15
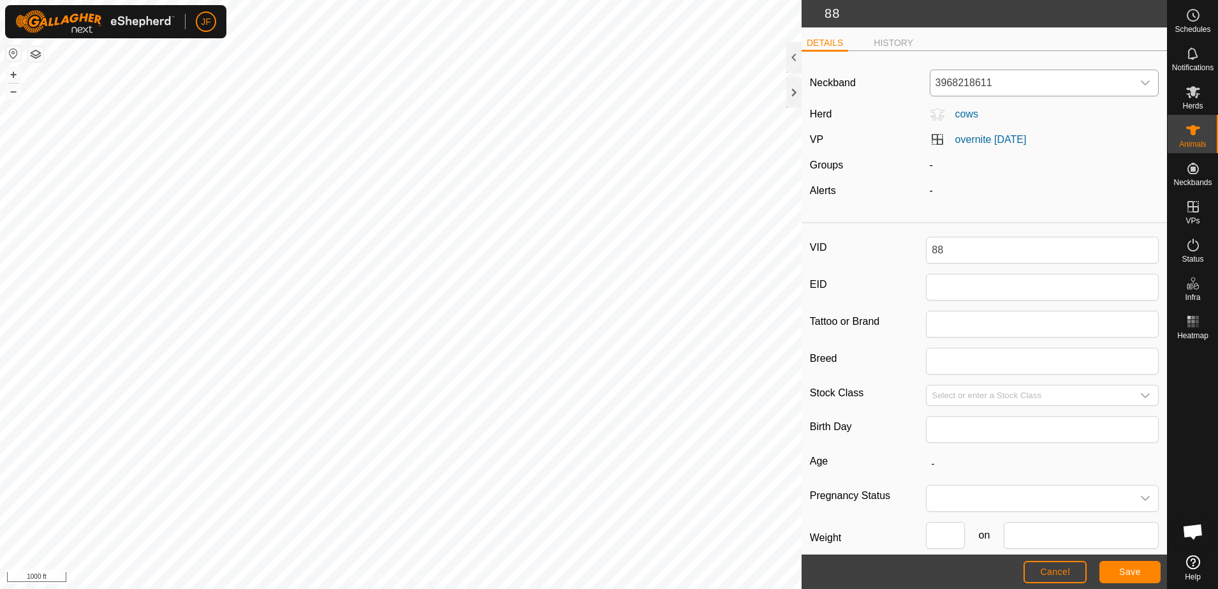
click at [1140, 83] on icon "dropdown trigger" at bounding box center [1145, 83] width 10 height 10
type input "6"
type input "2640"
click at [978, 146] on li "4218802640" at bounding box center [1041, 149] width 220 height 26
click at [1136, 574] on span "Save" at bounding box center [1130, 571] width 22 height 10
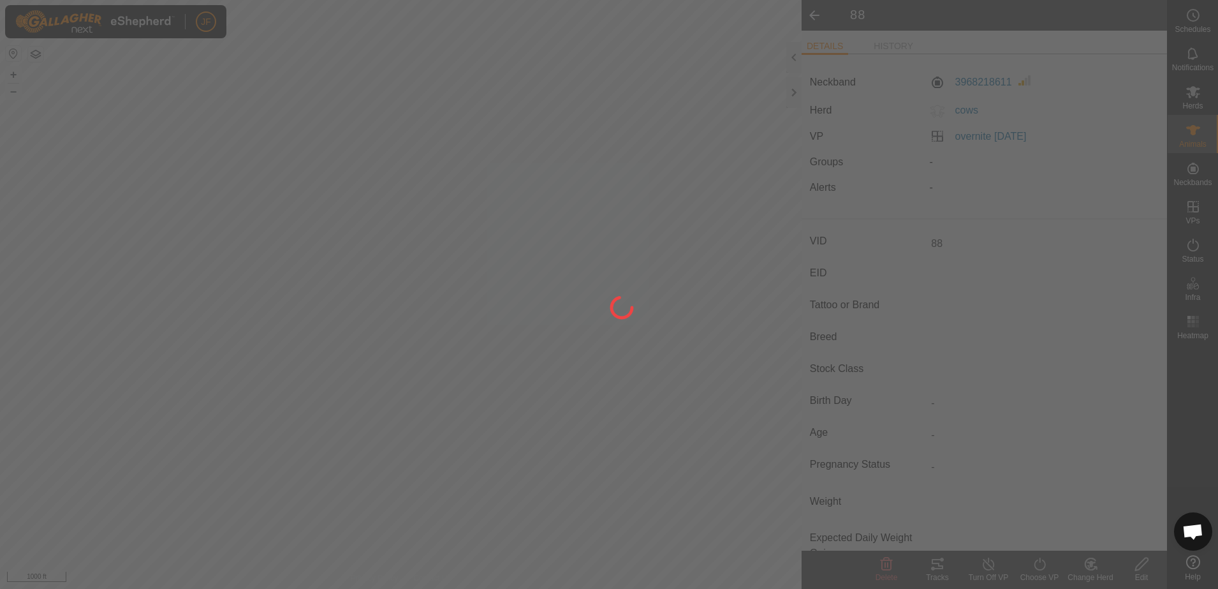
type input "-"
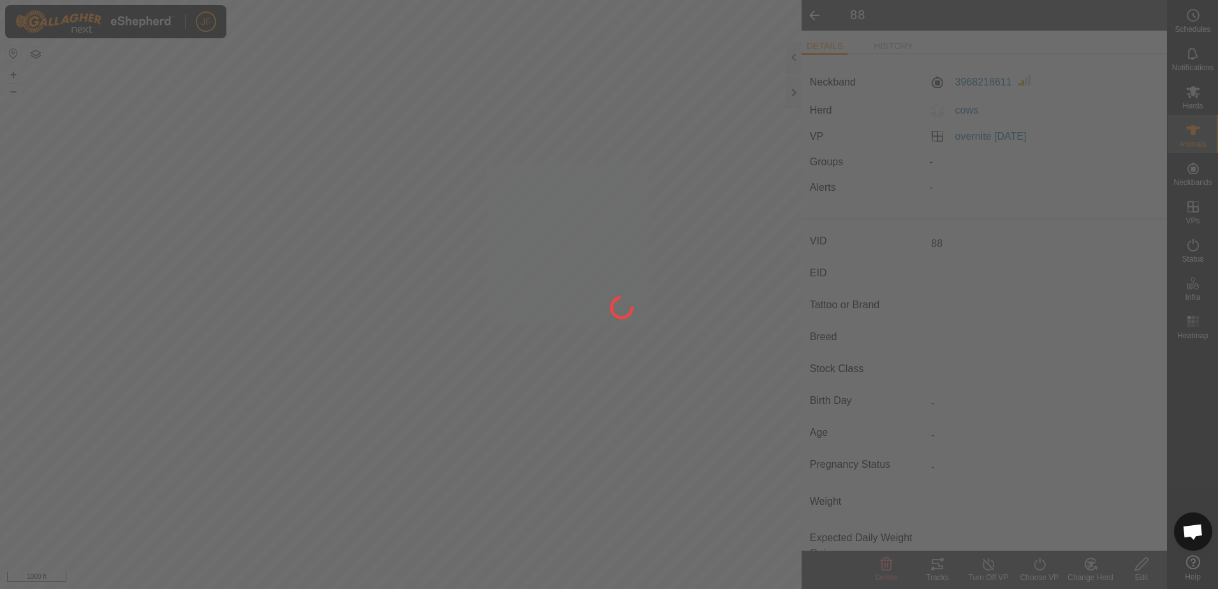
type input "-"
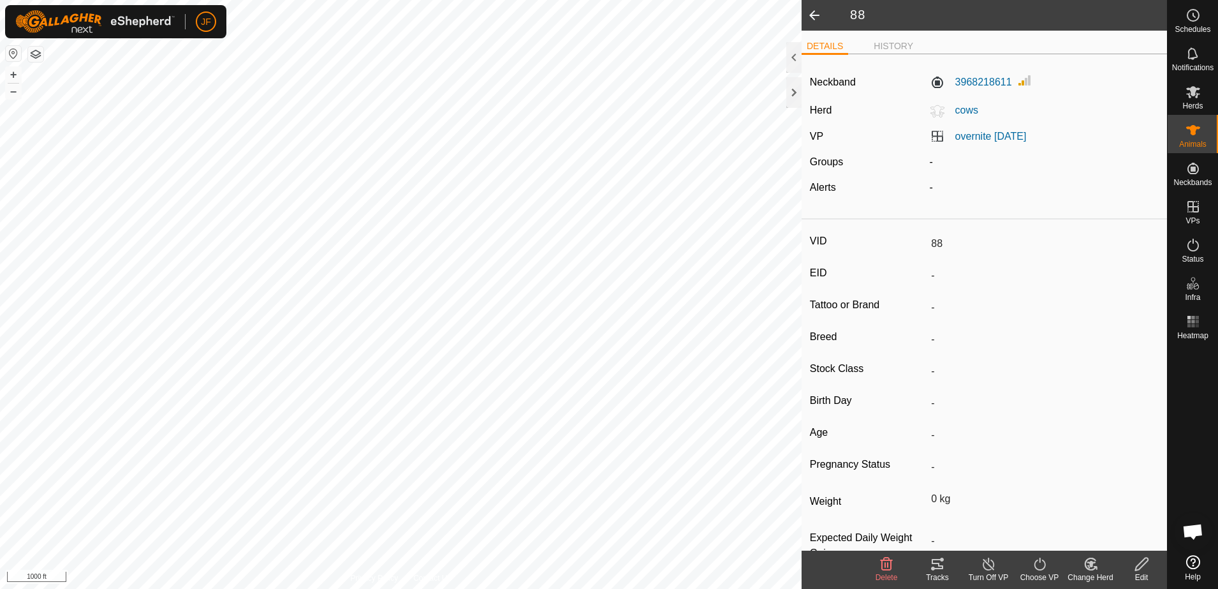
type input "-"
